Goal: Task Accomplishment & Management: Complete application form

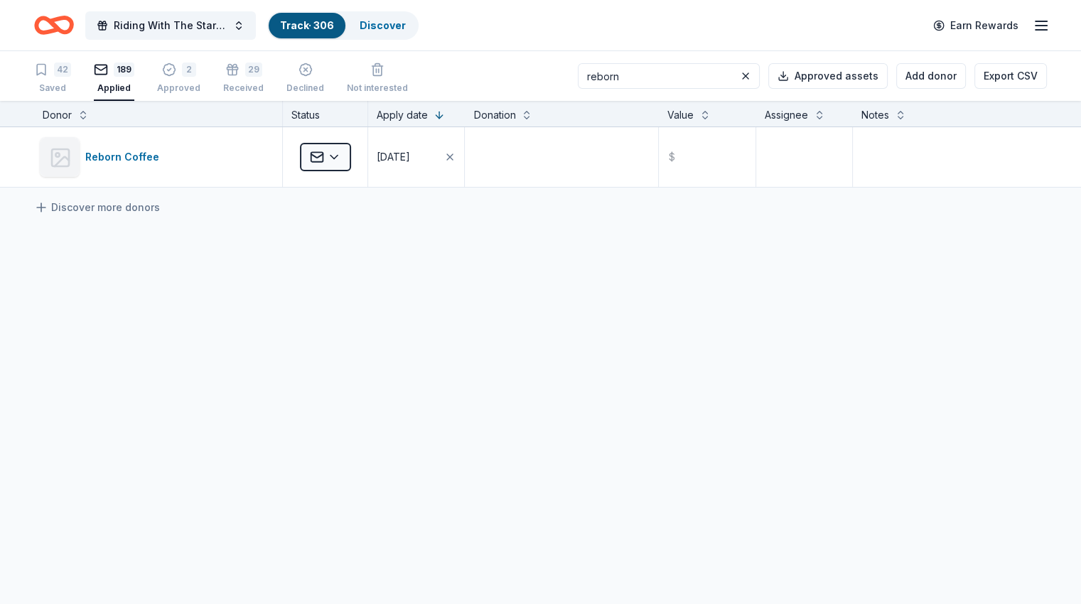
click at [654, 82] on input "reborn" at bounding box center [669, 76] width 182 height 26
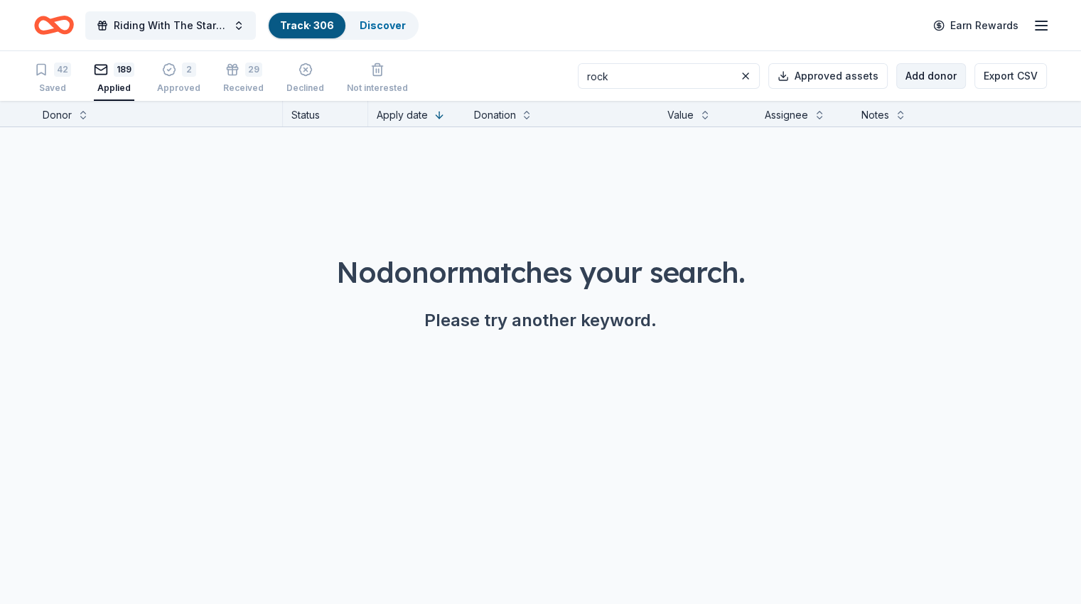
type input "rock"
click at [910, 80] on button "Add donor" at bounding box center [931, 76] width 70 height 26
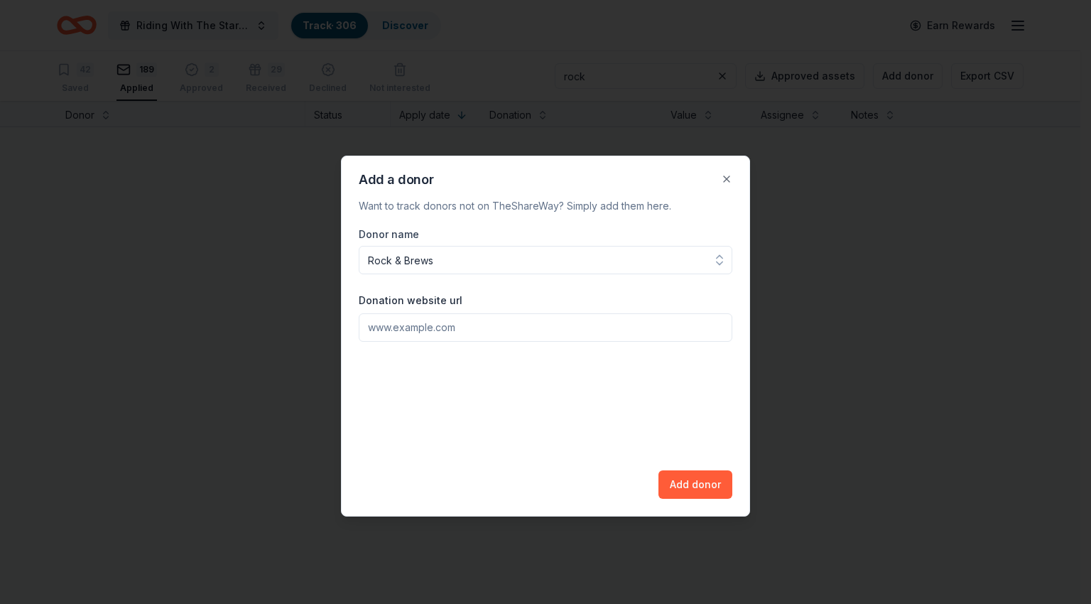
type input "Rock & Brews"
paste input "[URL][DOMAIN_NAME]"
type input "[URL][DOMAIN_NAME]"
click at [705, 499] on div "Add a donor Want to track donors not on TheShareWay? Simply add them here. Dono…" at bounding box center [545, 336] width 409 height 361
click at [708, 485] on button "Add donor" at bounding box center [696, 484] width 74 height 28
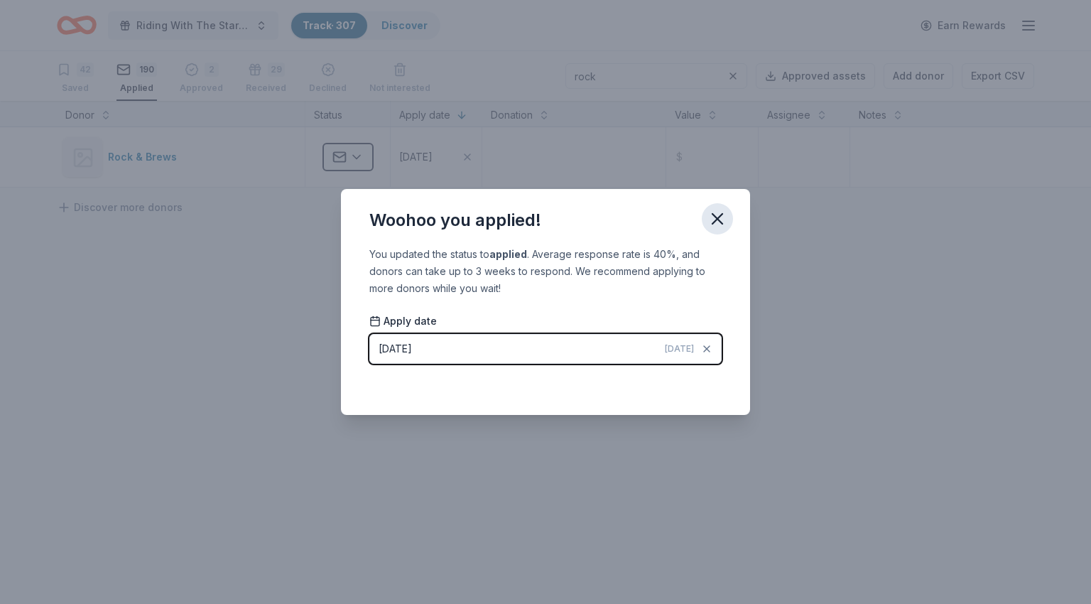
click at [717, 218] on icon "button" at bounding box center [718, 219] width 10 height 10
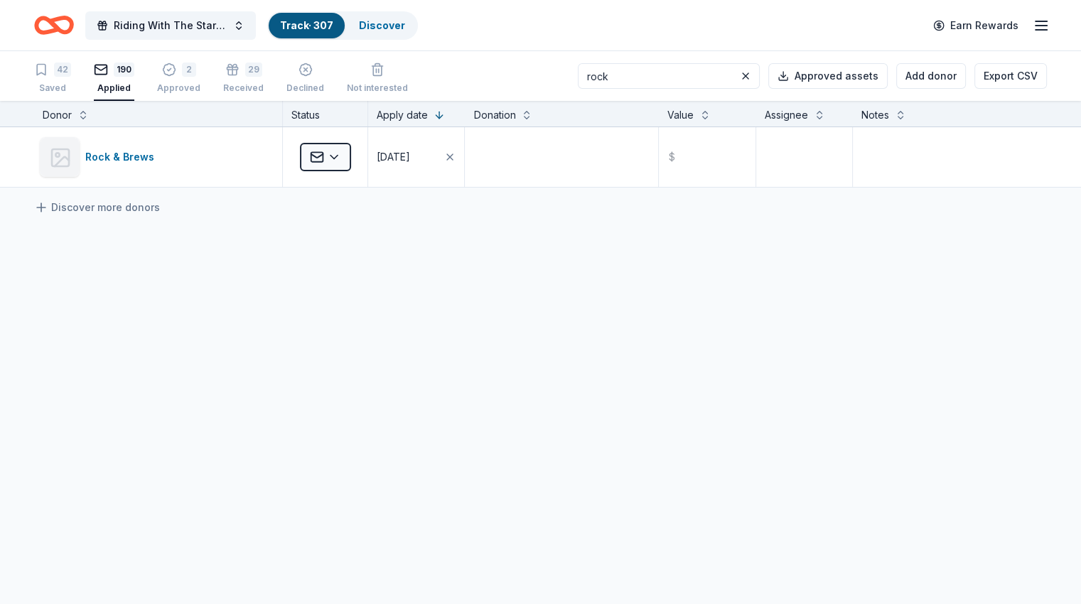
click at [628, 79] on input "rock" at bounding box center [669, 76] width 182 height 26
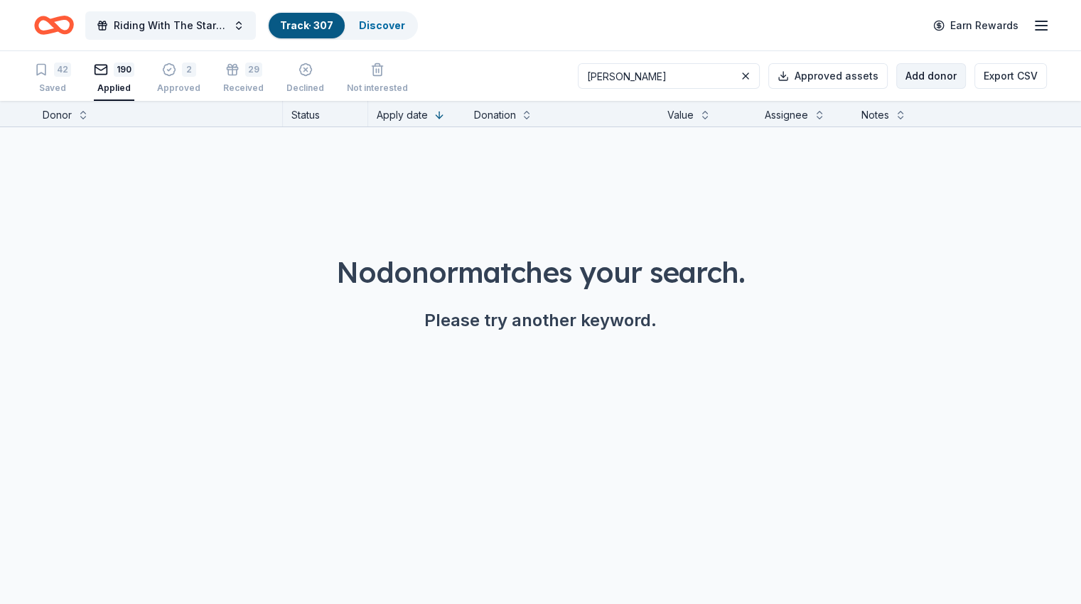
type input "[PERSON_NAME]"
click at [896, 75] on button "Add donor" at bounding box center [931, 76] width 70 height 26
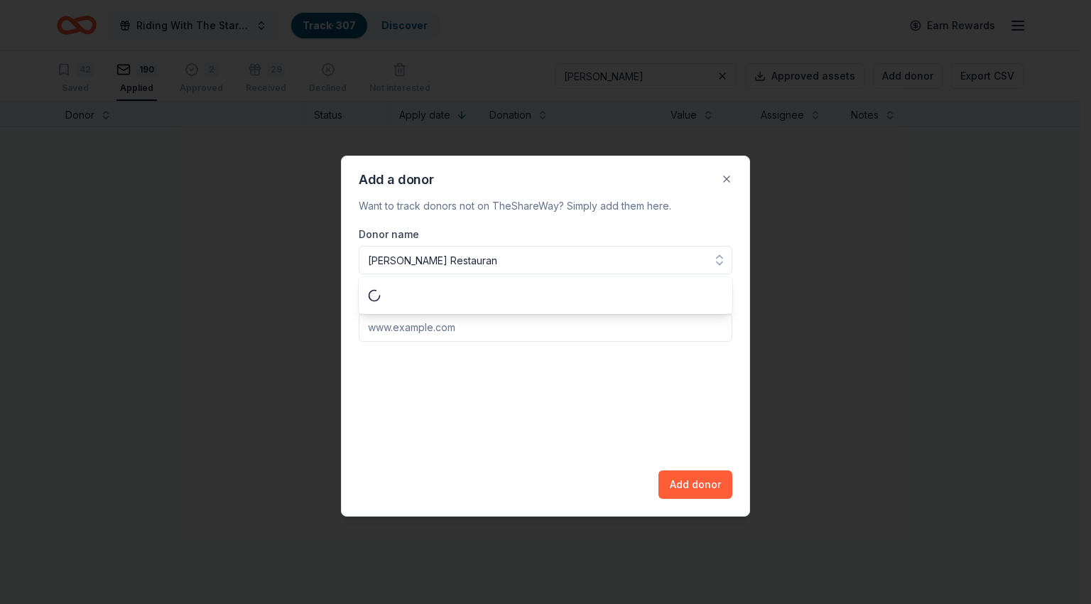
type input "[PERSON_NAME] Restaurant"
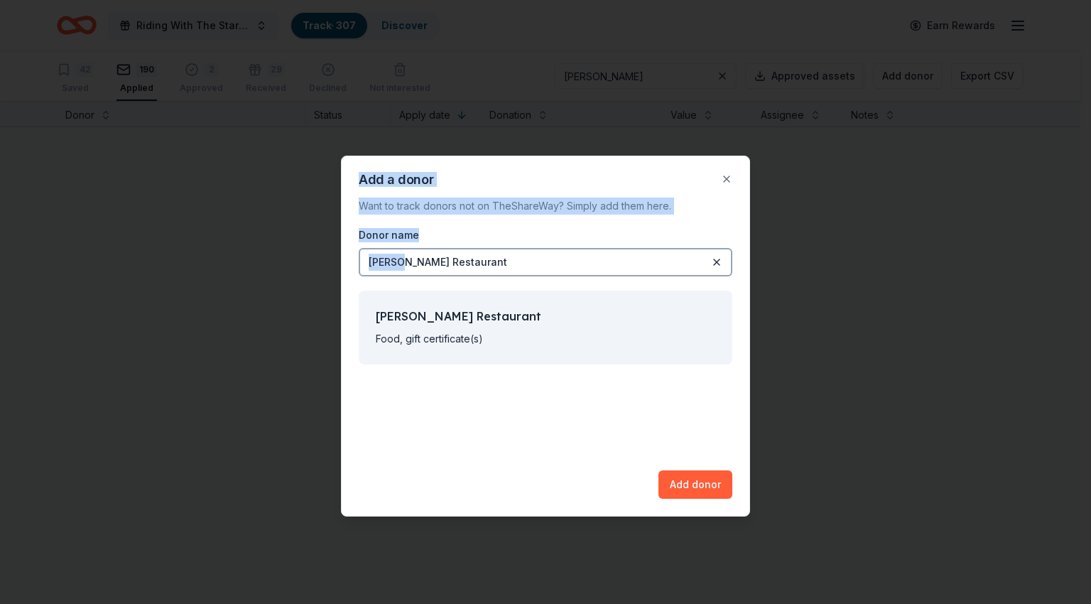
drag, startPoint x: 396, startPoint y: 262, endPoint x: 300, endPoint y: 256, distance: 96.1
click at [302, 257] on body "Riding With The Stars Gala Track · 307 Discover Earn Rewards 42 Saved 190 Appli…" at bounding box center [540, 302] width 1081 height 604
click at [374, 259] on div "[PERSON_NAME] Restaurant" at bounding box center [438, 262] width 139 height 17
drag, startPoint x: 395, startPoint y: 262, endPoint x: 324, endPoint y: 264, distance: 71.1
click at [324, 264] on body "Riding With The Stars Gala Track · 307 Discover Earn Rewards 42 Saved 190 Appli…" at bounding box center [540, 302] width 1081 height 604
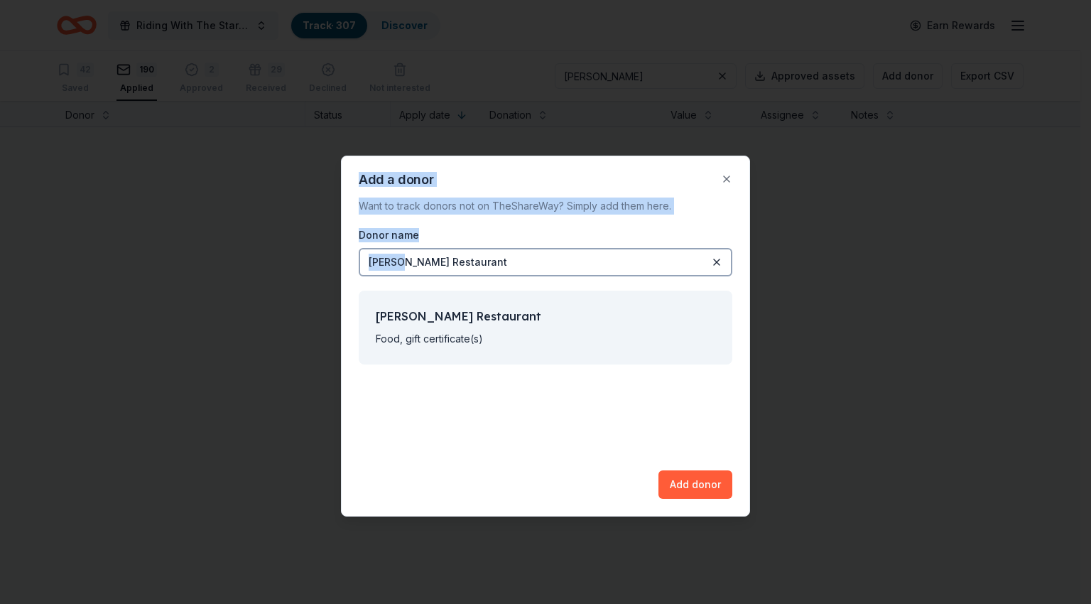
click at [374, 262] on div "[PERSON_NAME] Restaurant" at bounding box center [438, 262] width 139 height 17
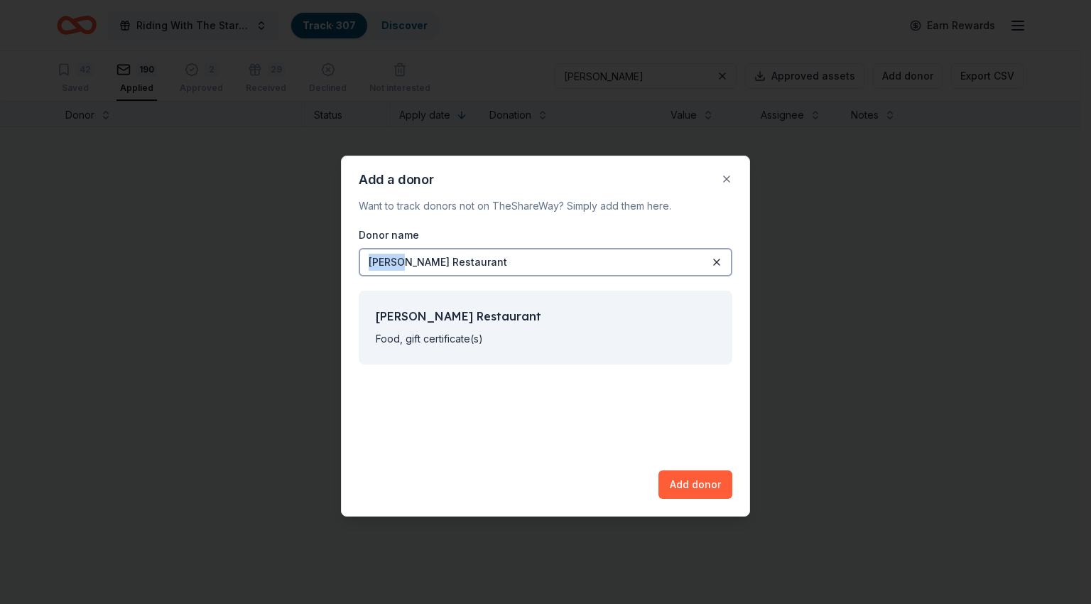
drag, startPoint x: 370, startPoint y: 262, endPoint x: 396, endPoint y: 265, distance: 25.7
click at [396, 265] on div "[PERSON_NAME] Restaurant" at bounding box center [438, 262] width 139 height 17
drag, startPoint x: 500, startPoint y: 252, endPoint x: 481, endPoint y: 259, distance: 20.5
click at [482, 259] on div "[PERSON_NAME] Restaurant" at bounding box center [546, 262] width 374 height 28
click at [481, 259] on div "[PERSON_NAME] Restaurant" at bounding box center [546, 262] width 374 height 28
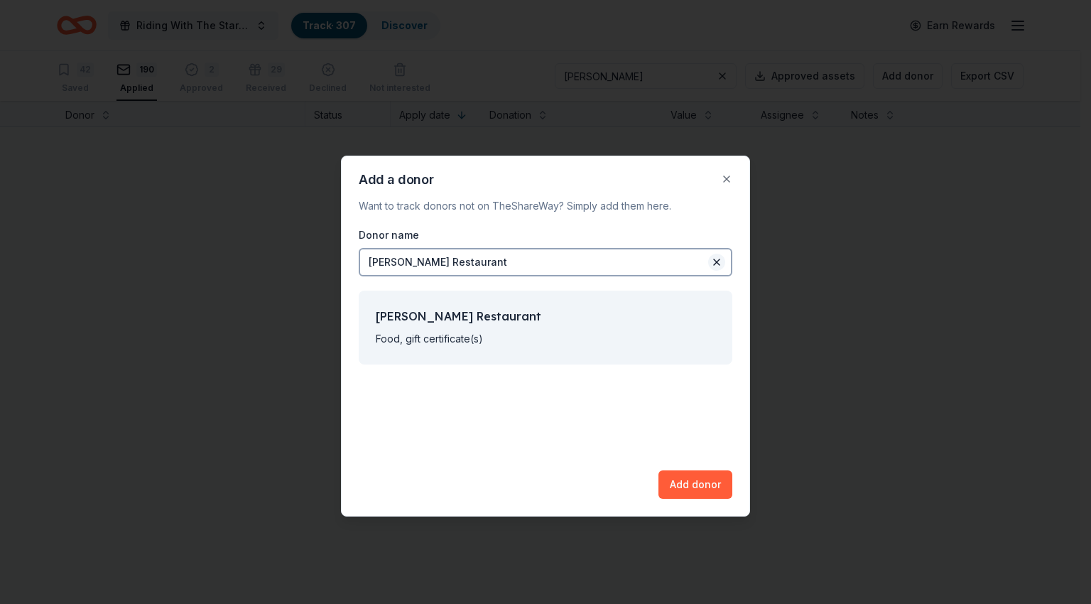
click at [719, 264] on button at bounding box center [716, 262] width 17 height 17
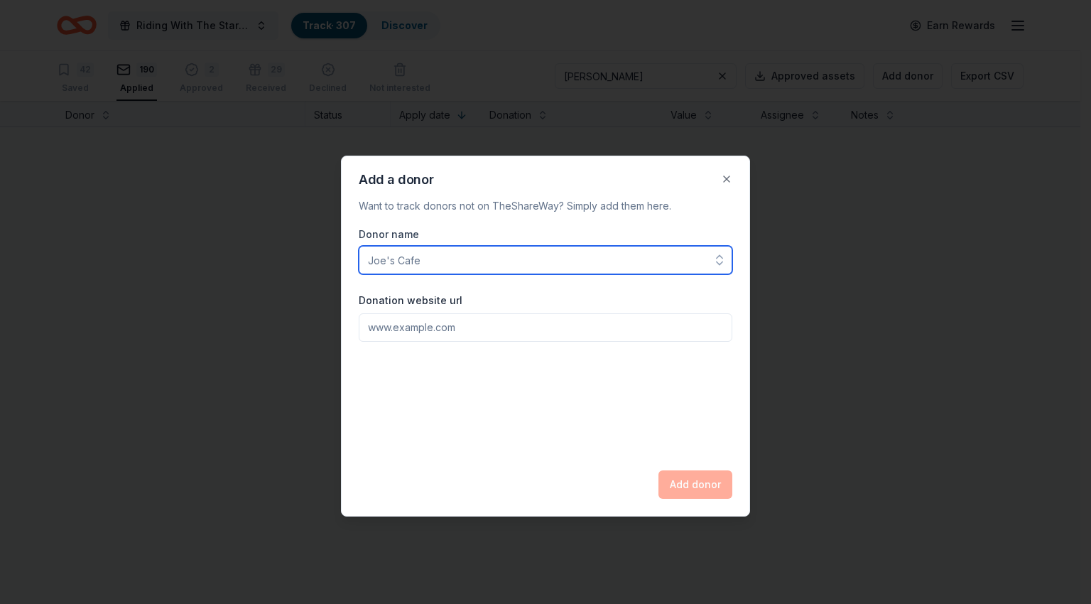
click at [488, 267] on input "Donor name" at bounding box center [546, 260] width 374 height 28
type input "[PERSON_NAME] Restaurant"
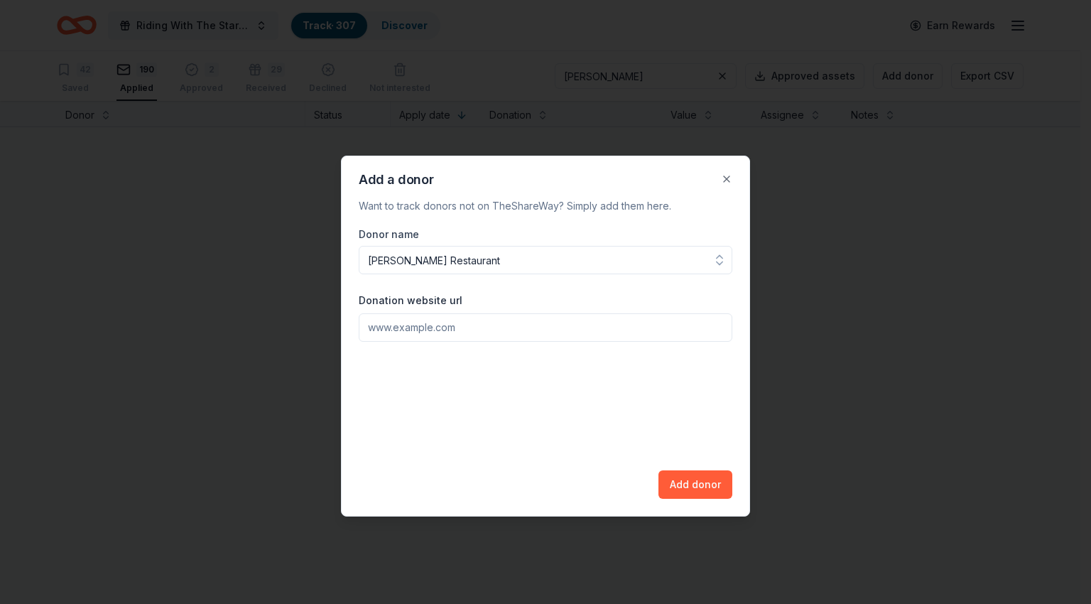
paste input "[URL][DOMAIN_NAME]"
type input "[URL][DOMAIN_NAME]"
click at [700, 482] on button "Add donor" at bounding box center [696, 484] width 74 height 28
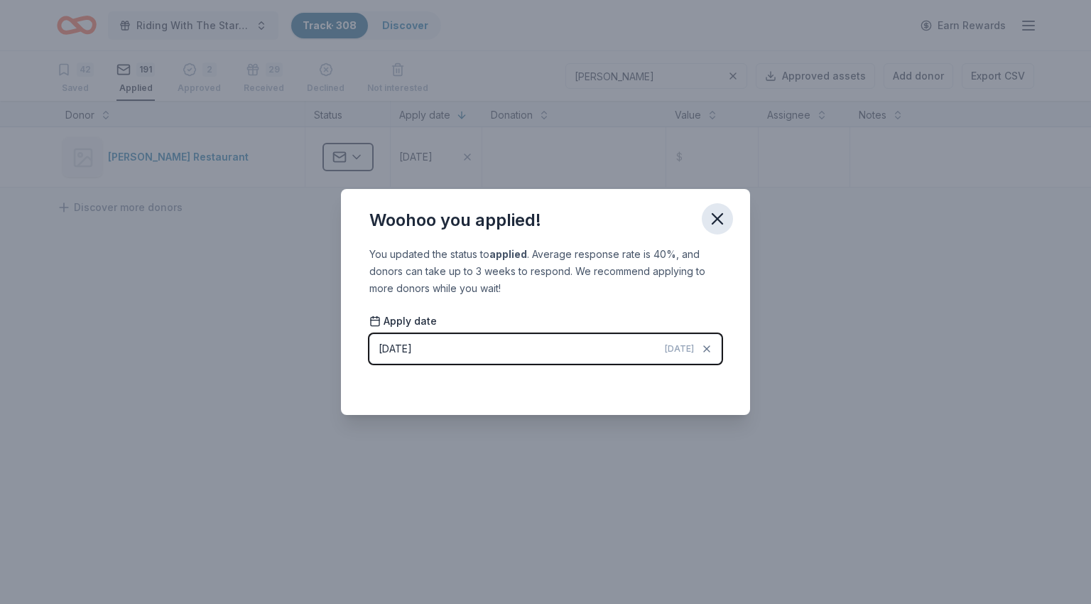
click at [711, 212] on icon "button" at bounding box center [718, 219] width 20 height 20
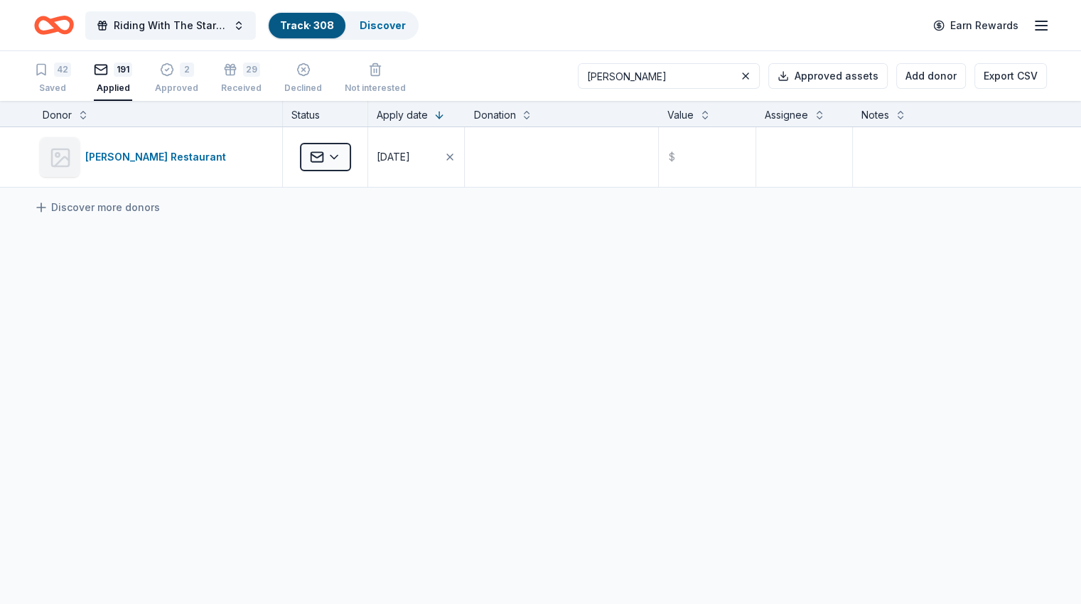
click at [646, 80] on input "[PERSON_NAME]" at bounding box center [669, 76] width 182 height 26
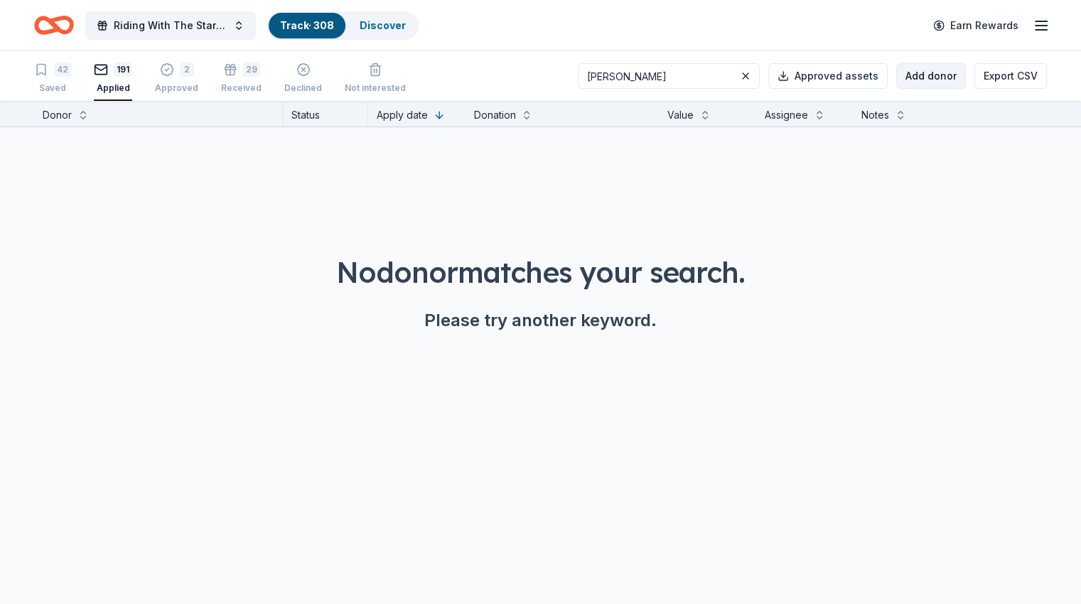
type input "[PERSON_NAME]"
click at [896, 72] on button "Add donor" at bounding box center [931, 76] width 70 height 26
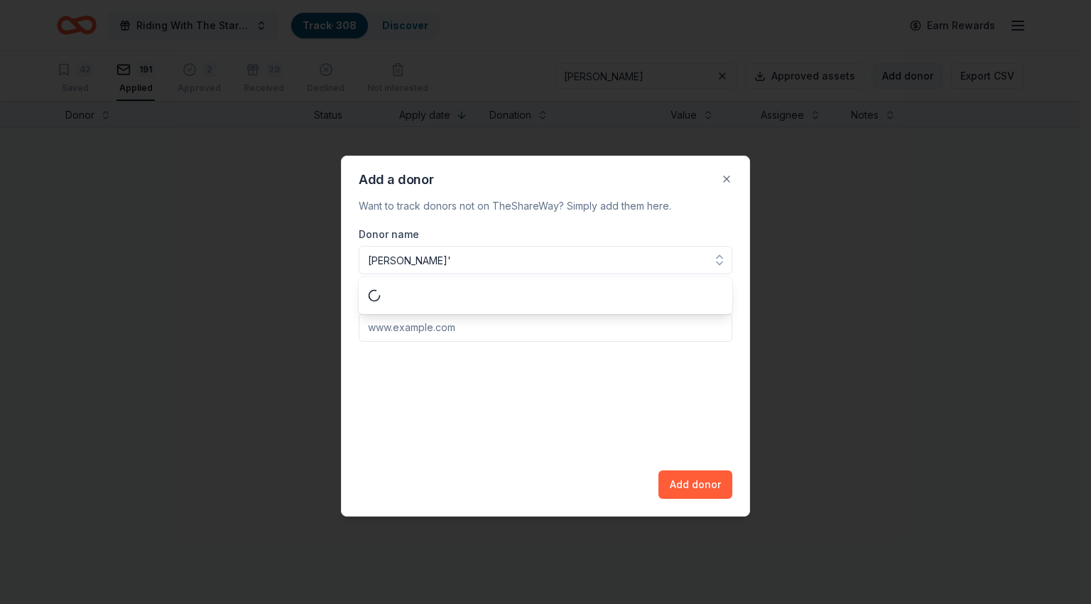
type input "[PERSON_NAME]"
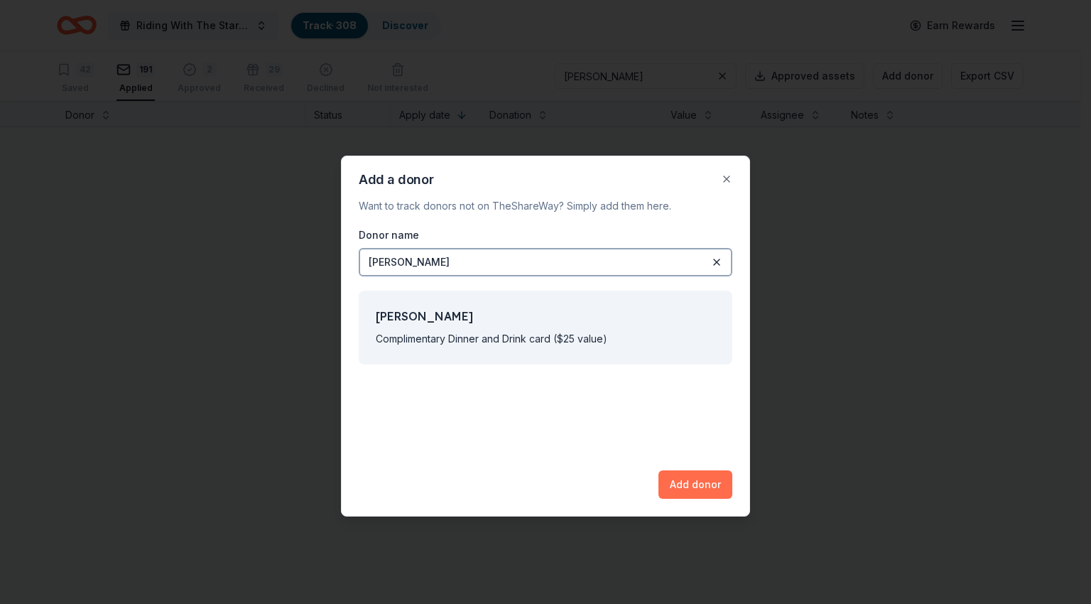
click at [692, 489] on button "Add donor" at bounding box center [696, 484] width 74 height 28
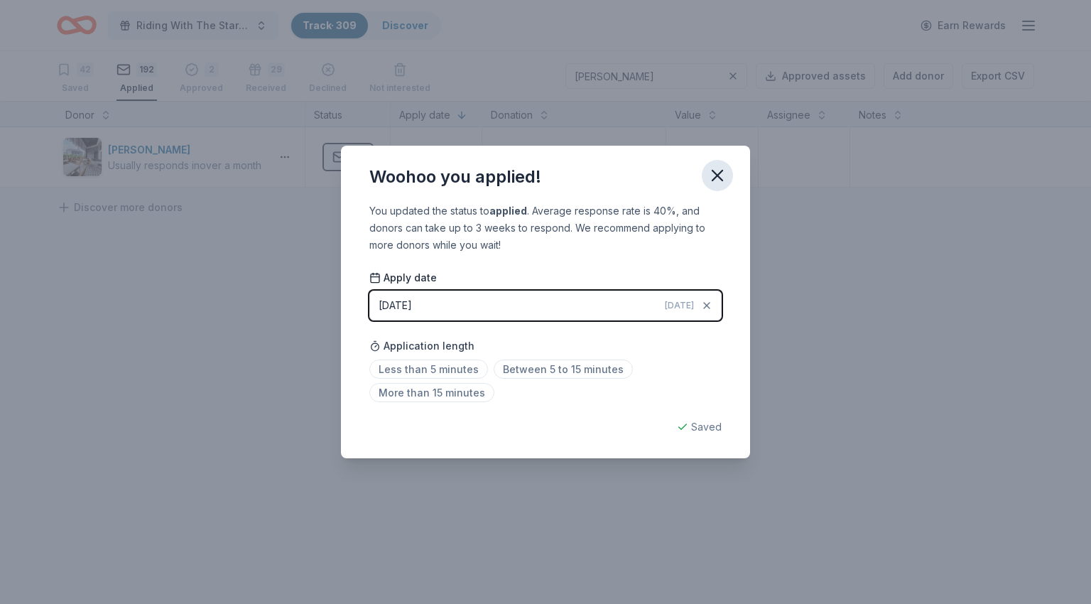
click at [722, 177] on icon "button" at bounding box center [718, 176] width 20 height 20
